Goal: Find specific page/section: Find specific page/section

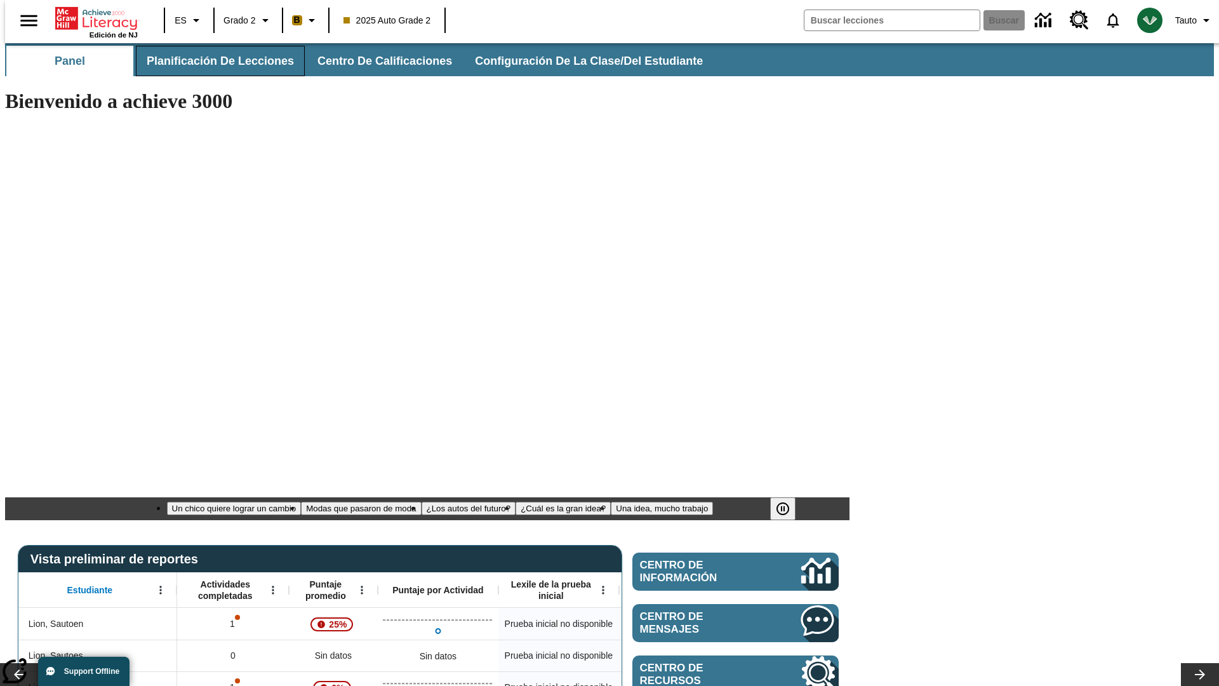
click at [213, 61] on span "Planificación de lecciones" at bounding box center [220, 61] width 147 height 15
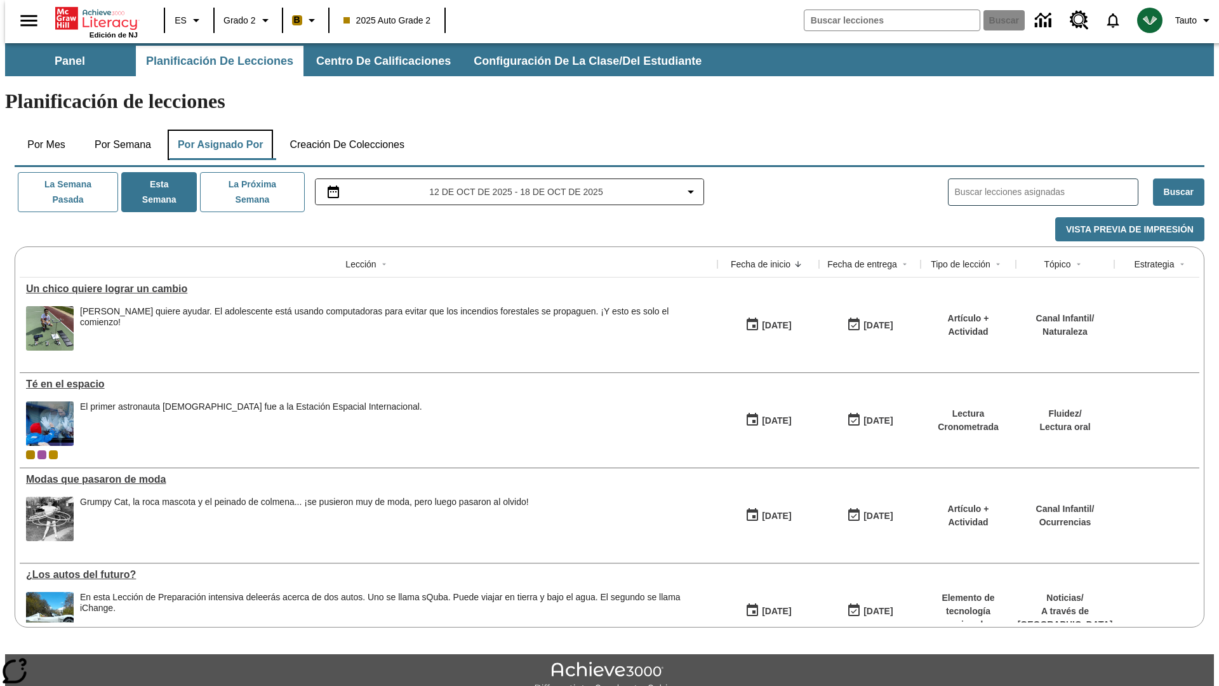
click at [218, 130] on button "Por asignado por" at bounding box center [221, 145] width 106 height 30
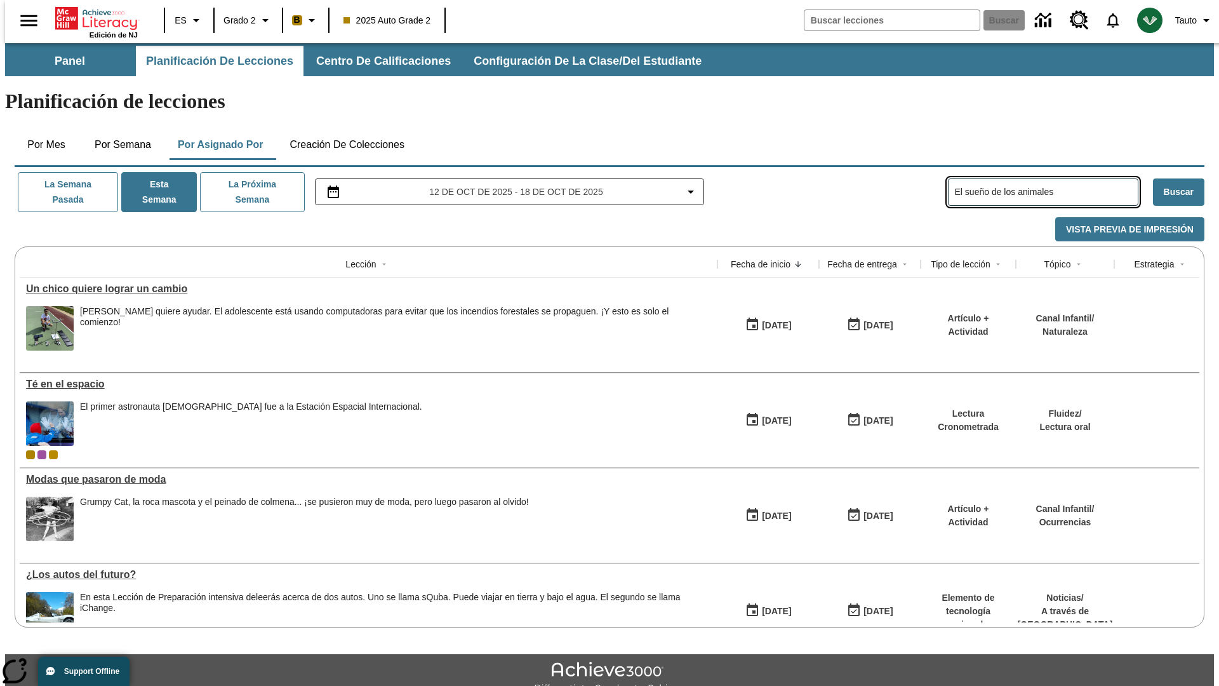
type input "El sueño de los animales"
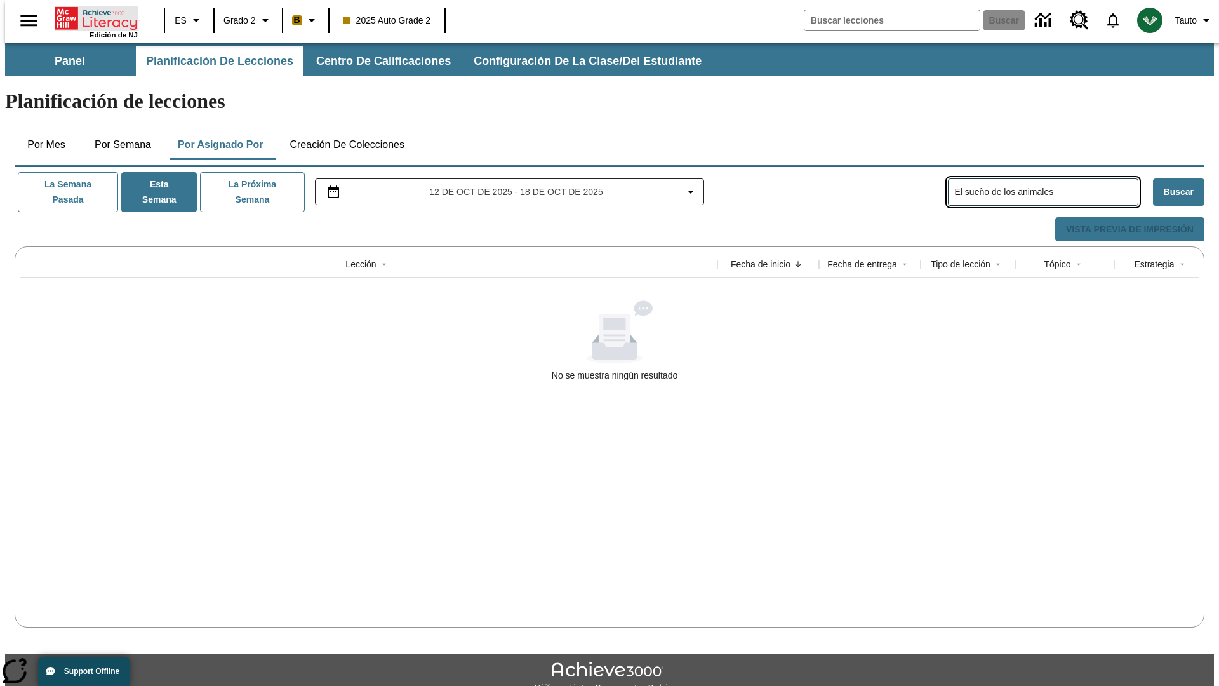
click at [91, 17] on icon "Portada" at bounding box center [97, 18] width 84 height 25
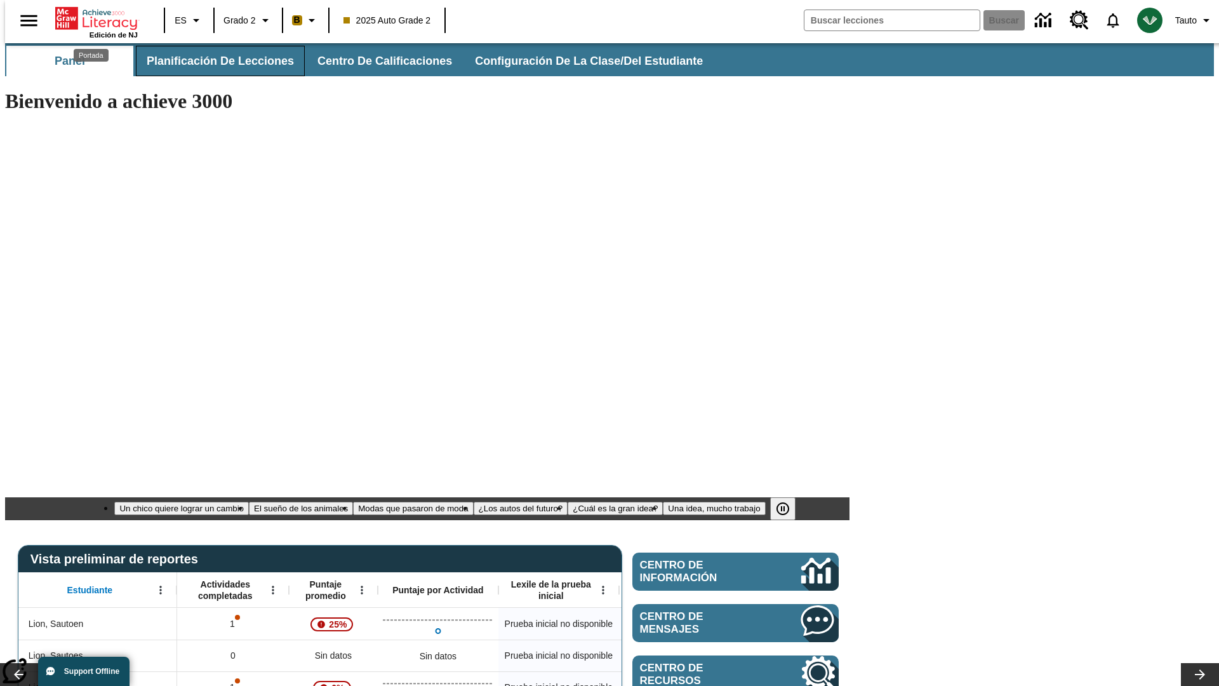
click at [213, 61] on span "Planificación de lecciones" at bounding box center [220, 61] width 147 height 15
